Goal: Transaction & Acquisition: Purchase product/service

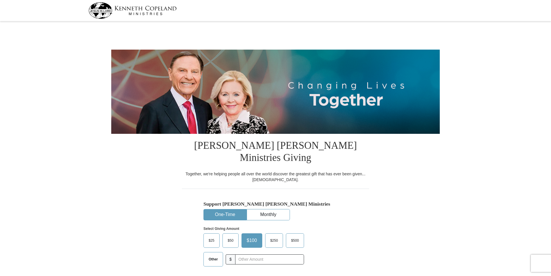
select select "IL"
click at [209, 236] on span "$25" at bounding box center [212, 240] width 12 height 9
click at [0, 0] on input "$25" at bounding box center [0, 0] width 0 height 0
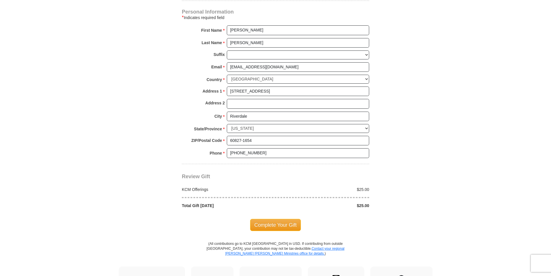
scroll to position [404, 0]
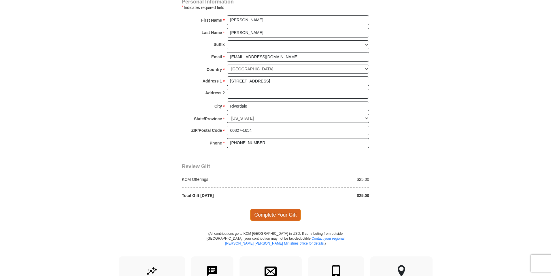
click at [289, 209] on span "Complete Your Gift" at bounding box center [275, 215] width 51 height 12
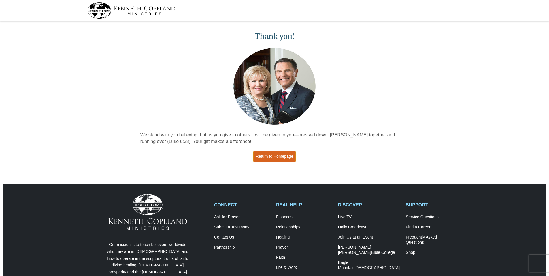
click at [282, 155] on link "Return to Homepage" at bounding box center [274, 156] width 43 height 11
